Goal: Transaction & Acquisition: Purchase product/service

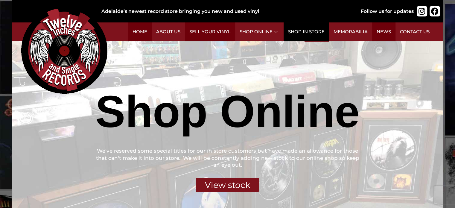
click at [308, 30] on link "Shop in Store" at bounding box center [305, 31] width 45 height 19
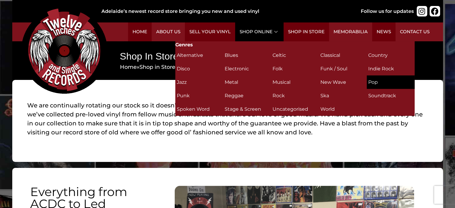
click at [374, 80] on h2 "Pop (28)" at bounding box center [390, 82] width 45 height 10
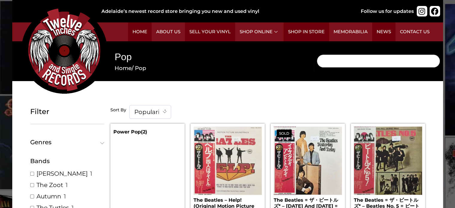
click at [333, 65] on input "Search" at bounding box center [378, 60] width 123 height 13
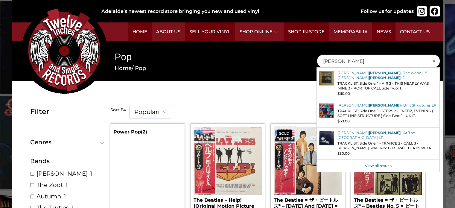
type input "taylor swift"
